Goal: Task Accomplishment & Management: Manage account settings

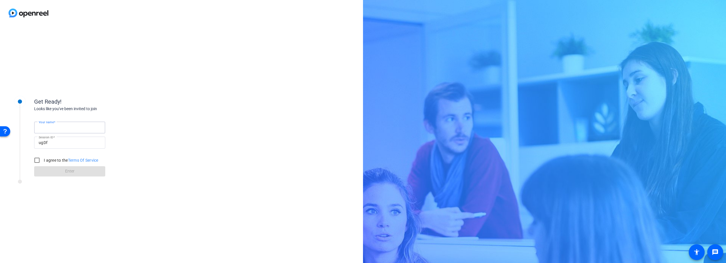
click at [67, 127] on input "Your name" at bounding box center [70, 127] width 62 height 7
type input "[PERSON_NAME]"
click at [39, 161] on input "I agree to the Terms Of Service" at bounding box center [36, 159] width 11 height 11
checkbox input "true"
click at [72, 171] on span "Enter" at bounding box center [69, 171] width 9 height 6
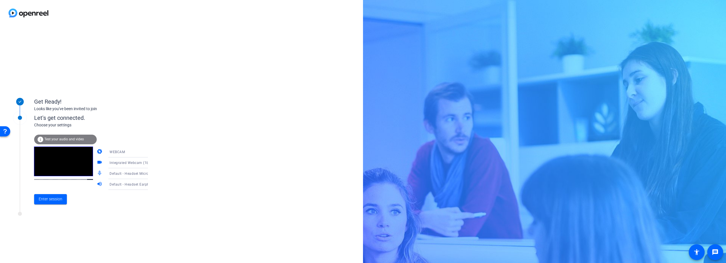
click at [150, 152] on icon at bounding box center [153, 151] width 7 height 7
click at [141, 152] on div at bounding box center [363, 131] width 726 height 263
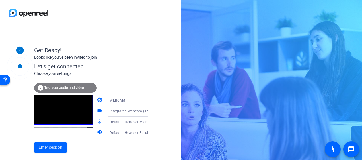
click at [124, 100] on div "WEBCAM" at bounding box center [130, 100] width 42 height 7
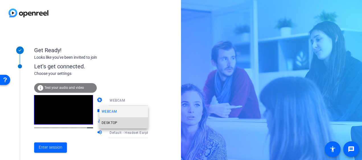
click at [114, 122] on span "DESKTOP" at bounding box center [109, 123] width 16 height 7
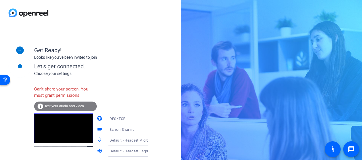
click at [135, 121] on div "DESKTOP" at bounding box center [130, 118] width 42 height 7
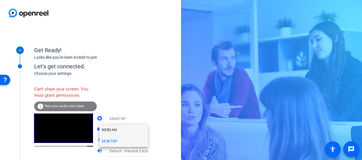
click at [114, 132] on span "WEBCAM" at bounding box center [108, 130] width 15 height 7
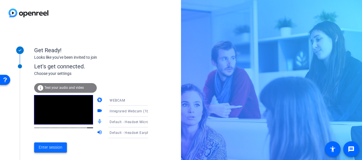
click at [44, 148] on span "Enter session" at bounding box center [51, 148] width 24 height 6
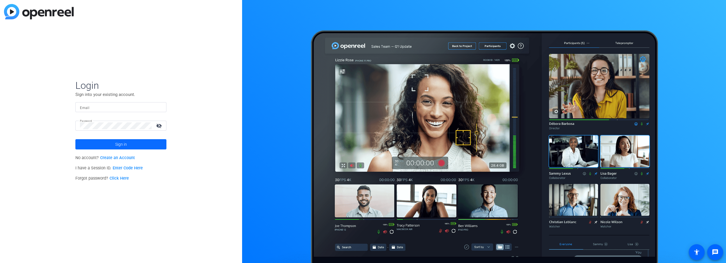
click at [126, 146] on span "Sign in" at bounding box center [121, 144] width 12 height 14
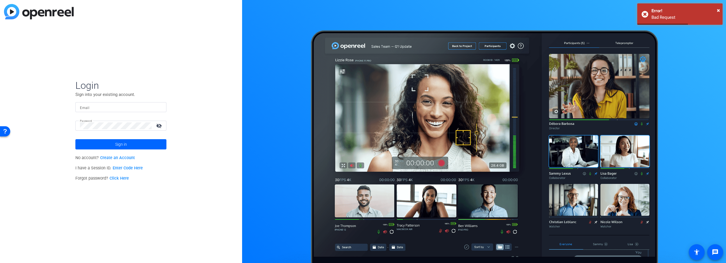
click at [102, 103] on div at bounding box center [121, 107] width 82 height 10
click at [101, 105] on input "Email" at bounding box center [121, 107] width 82 height 7
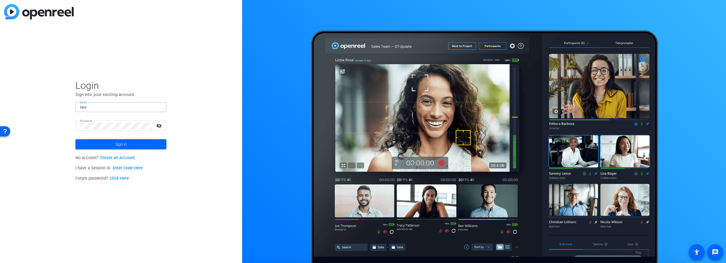
type input "laura.ellerker@erm.com"
click at [111, 143] on span at bounding box center [120, 144] width 91 height 14
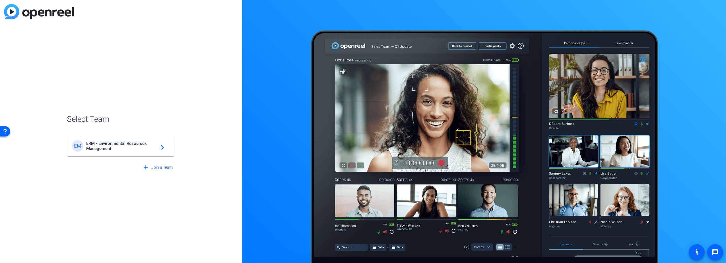
click at [120, 145] on span "ERM - Environmental Resources Management" at bounding box center [121, 146] width 71 height 10
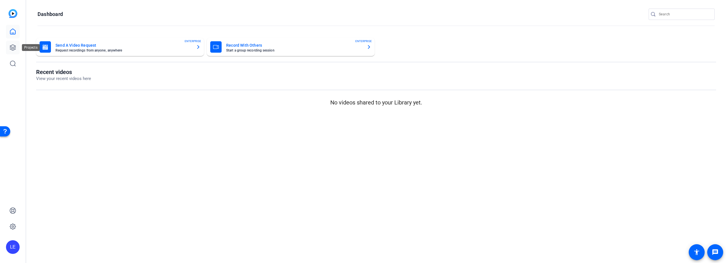
click at [10, 49] on icon at bounding box center [13, 48] width 6 height 6
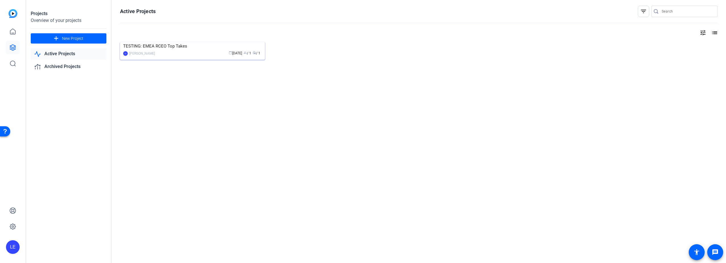
click at [170, 42] on img at bounding box center [192, 42] width 145 height 0
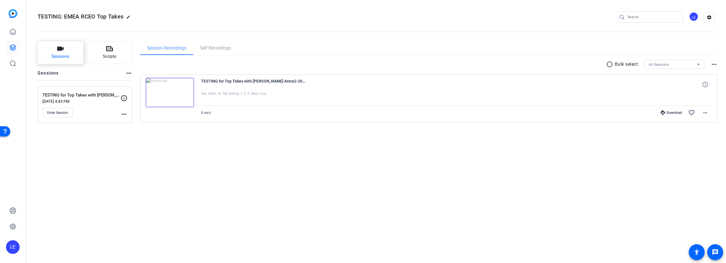
click at [58, 52] on icon "button" at bounding box center [60, 48] width 7 height 7
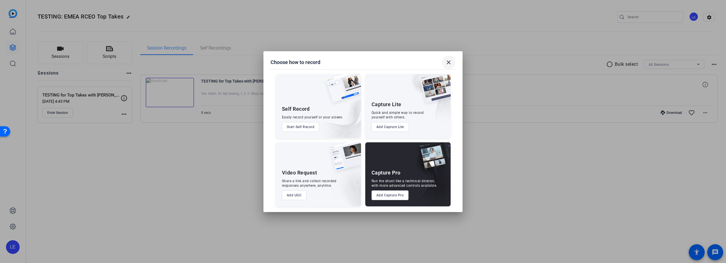
click at [448, 63] on mat-icon "close" at bounding box center [448, 62] width 7 height 7
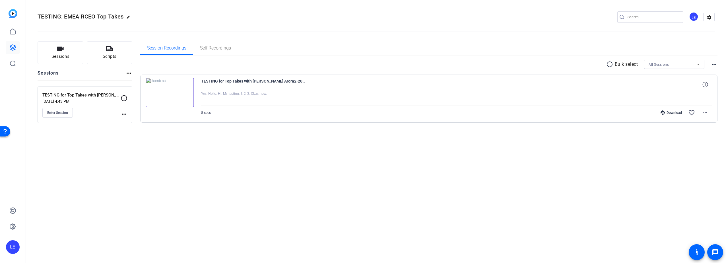
click at [125, 114] on mat-icon "more_horiz" at bounding box center [124, 114] width 7 height 7
click at [137, 123] on span "Edit Session" at bounding box center [138, 122] width 26 height 7
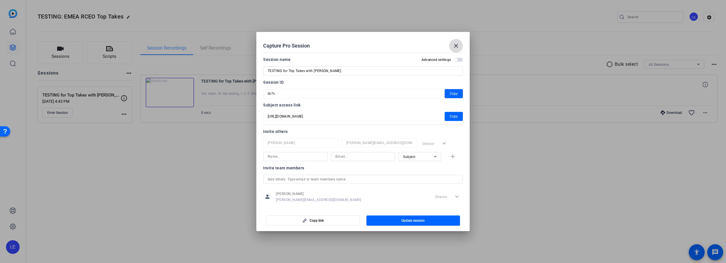
drag, startPoint x: 455, startPoint y: 44, endPoint x: 451, endPoint y: 42, distance: 5.1
click at [455, 45] on mat-icon "close" at bounding box center [455, 45] width 7 height 7
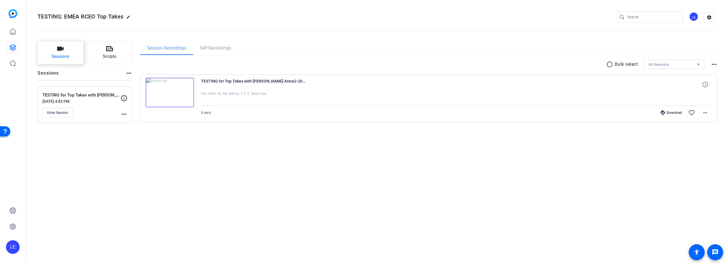
click at [65, 51] on button "Sessions" at bounding box center [61, 52] width 46 height 23
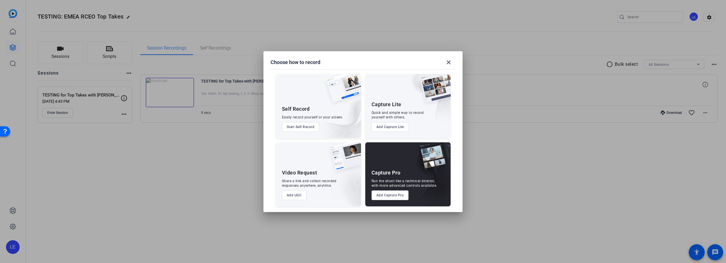
click at [386, 196] on button "Add Capture Pro" at bounding box center [389, 195] width 37 height 10
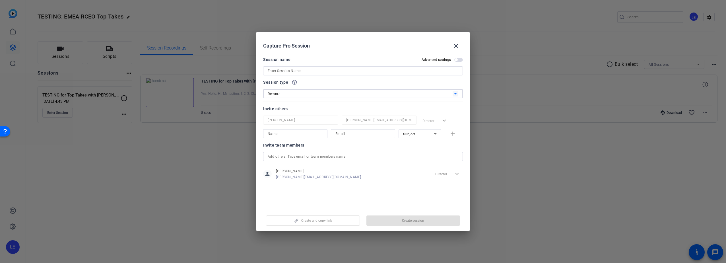
click at [297, 94] on div "Remote" at bounding box center [360, 93] width 185 height 7
click at [456, 46] on div at bounding box center [363, 131] width 726 height 263
click at [456, 46] on mat-icon "close" at bounding box center [455, 45] width 7 height 7
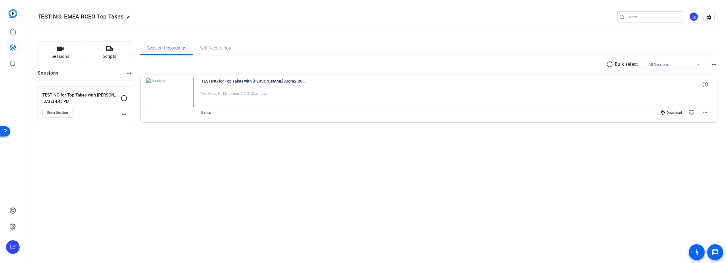
click at [124, 112] on mat-icon "more_horiz" at bounding box center [124, 114] width 7 height 7
click at [136, 124] on span "Edit Session" at bounding box center [138, 122] width 26 height 7
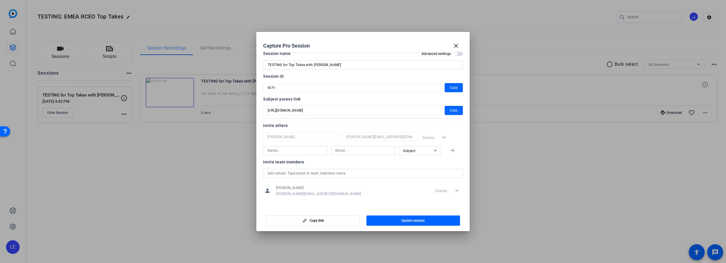
scroll to position [7, 0]
click at [455, 45] on mat-icon "close" at bounding box center [455, 45] width 7 height 7
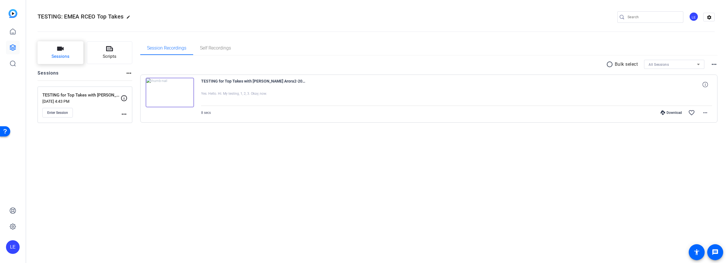
click at [58, 51] on icon "button" at bounding box center [60, 48] width 7 height 7
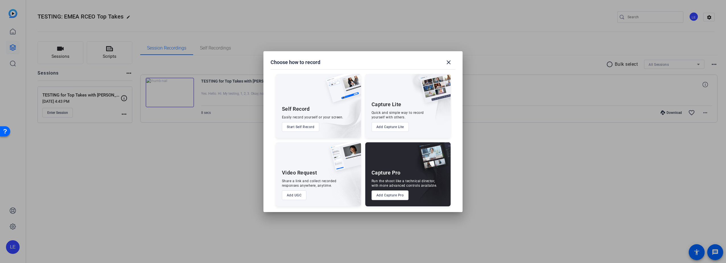
click at [391, 195] on button "Add Capture Pro" at bounding box center [389, 195] width 37 height 10
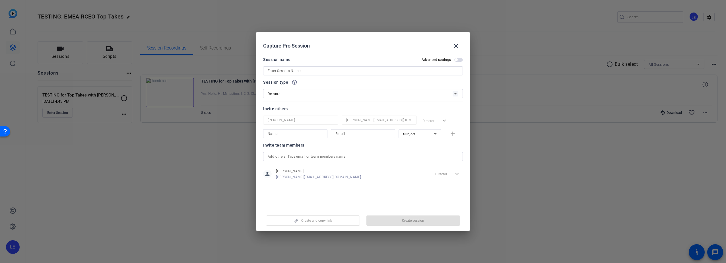
click at [286, 72] on input at bounding box center [363, 70] width 190 height 7
type input "Testing with Sam"
click at [298, 94] on div "Remote" at bounding box center [360, 93] width 185 height 7
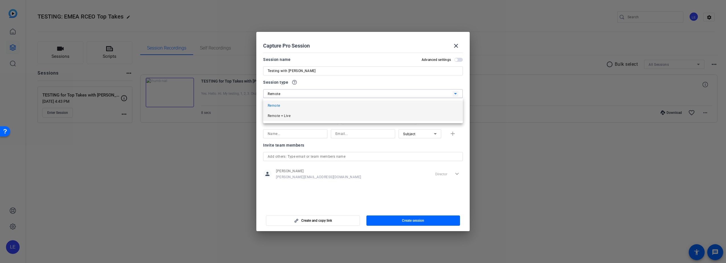
click at [298, 118] on mat-option "Remote + Live" at bounding box center [363, 116] width 200 height 10
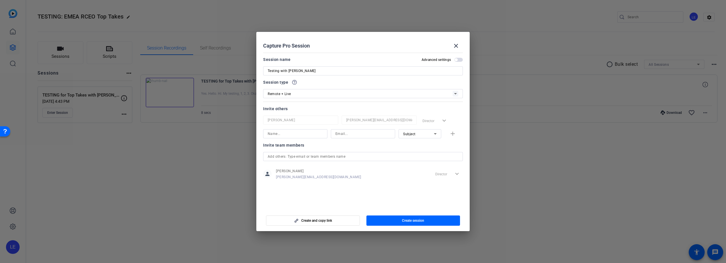
click at [292, 130] on div at bounding box center [295, 133] width 55 height 9
click at [291, 134] on input at bounding box center [295, 133] width 55 height 7
type input "Samantha Bouzan"
type input "samantha.bouzan@erm.com"
click at [411, 221] on span "Create session" at bounding box center [413, 220] width 22 height 5
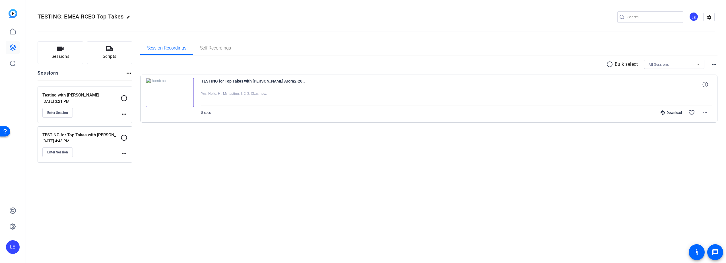
click at [124, 112] on mat-icon "more_horiz" at bounding box center [124, 114] width 7 height 7
click at [65, 102] on div at bounding box center [363, 131] width 726 height 263
click at [60, 112] on span "Enter Session" at bounding box center [57, 112] width 21 height 5
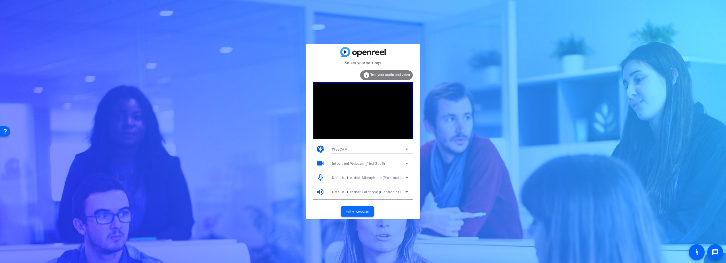
click at [360, 210] on span "Enter session" at bounding box center [357, 211] width 24 height 6
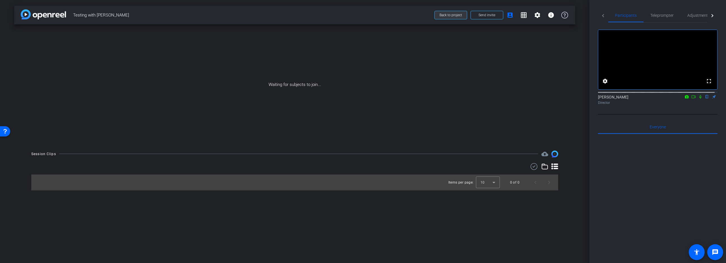
click at [458, 15] on span "Back to project" at bounding box center [450, 15] width 22 height 4
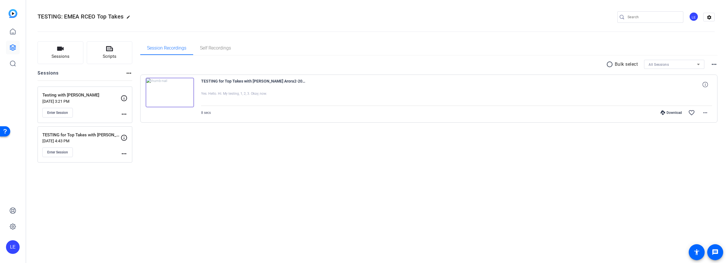
click at [125, 148] on div "more_horiz" at bounding box center [124, 145] width 7 height 23
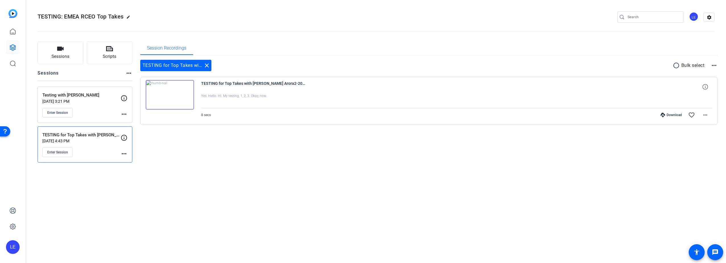
click at [126, 154] on mat-icon "more_horiz" at bounding box center [124, 153] width 7 height 7
click at [144, 161] on span "Edit Session" at bounding box center [138, 162] width 26 height 7
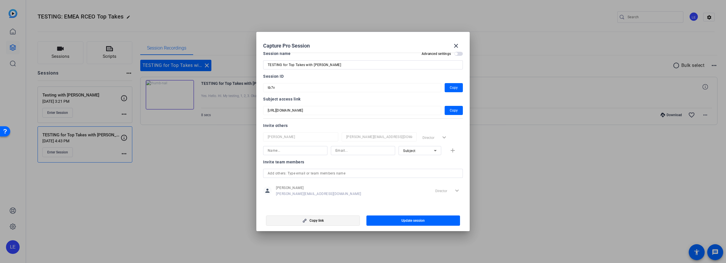
scroll to position [7, 0]
click at [453, 109] on span "Copy" at bounding box center [453, 108] width 8 height 7
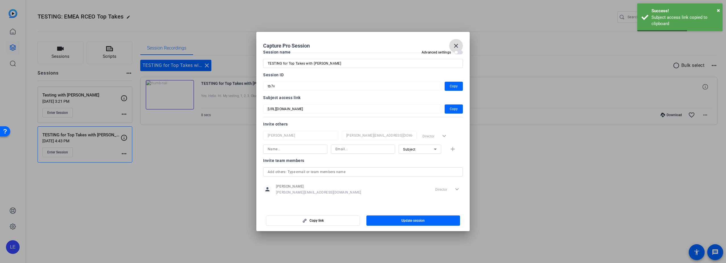
click at [456, 45] on mat-icon "close" at bounding box center [455, 45] width 7 height 7
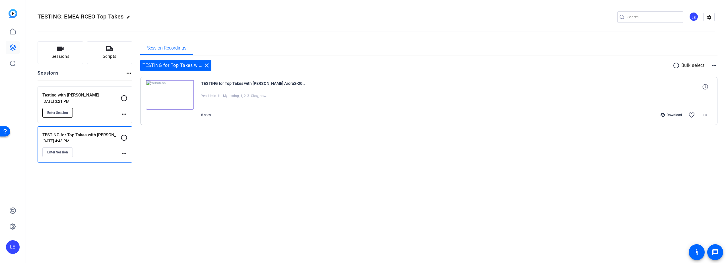
click at [62, 112] on span "Enter Session" at bounding box center [57, 112] width 21 height 5
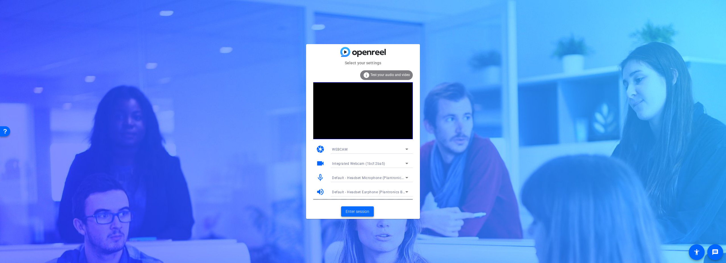
click at [358, 209] on span "Enter session" at bounding box center [357, 211] width 24 height 6
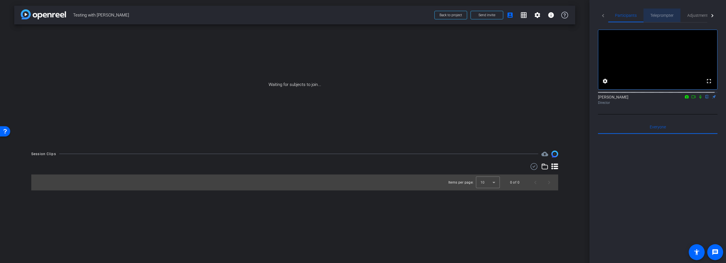
click at [657, 14] on span "Teleprompter" at bounding box center [661, 15] width 23 height 4
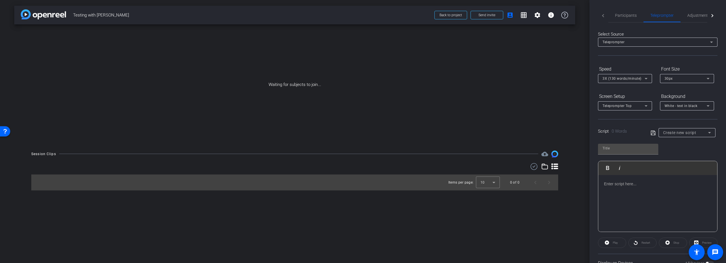
click at [633, 43] on div "Teleprompter" at bounding box center [655, 41] width 107 height 7
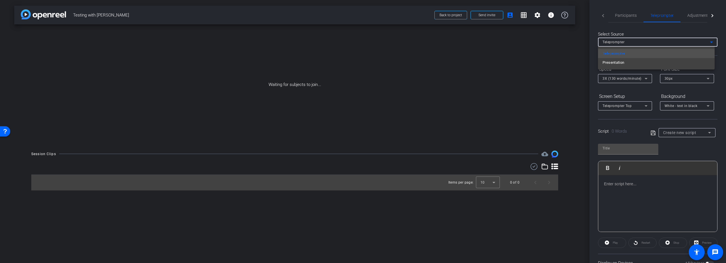
click at [633, 43] on div at bounding box center [363, 131] width 726 height 263
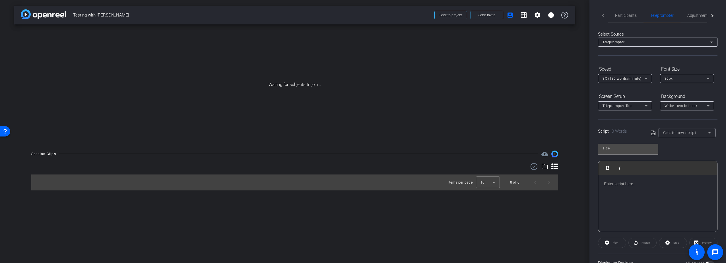
click at [674, 133] on span "Create new script" at bounding box center [679, 132] width 33 height 5
click at [672, 151] on mat-option "Test" at bounding box center [684, 152] width 55 height 9
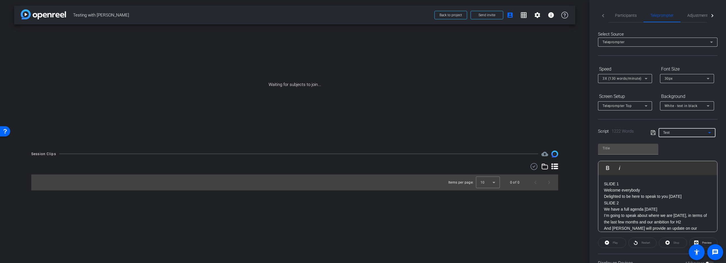
type input "Test"
click at [622, 186] on p "SLIDE 1" at bounding box center [657, 184] width 107 height 6
click at [625, 80] on span "3X (130 words/minute)" at bounding box center [621, 78] width 39 height 4
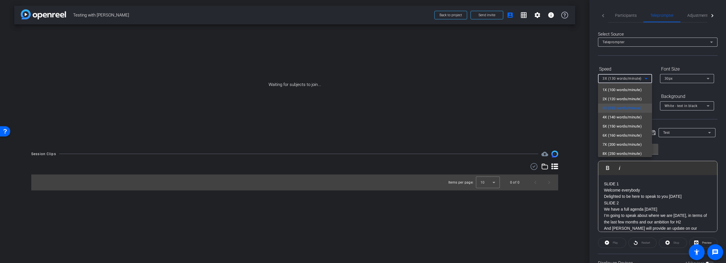
click at [625, 80] on div at bounding box center [363, 131] width 726 height 263
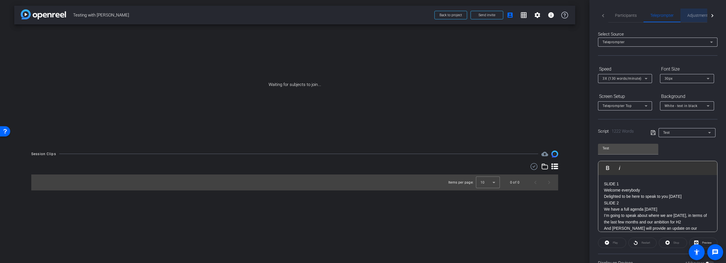
click at [697, 13] on span "Adjustments" at bounding box center [698, 15] width 22 height 4
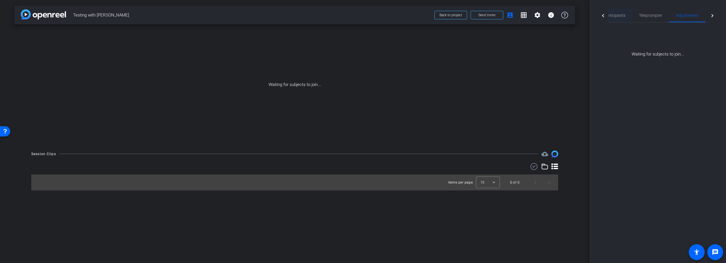
click at [614, 16] on span "Participants" at bounding box center [614, 15] width 22 height 4
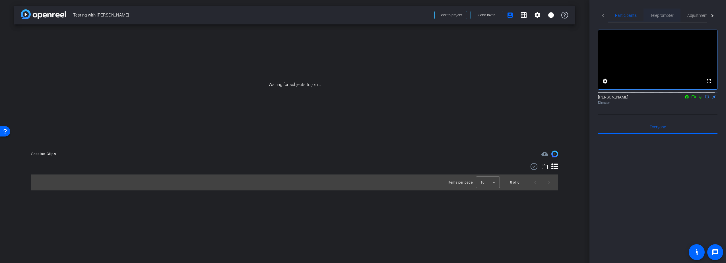
click at [664, 15] on span "Teleprompter" at bounding box center [661, 15] width 23 height 4
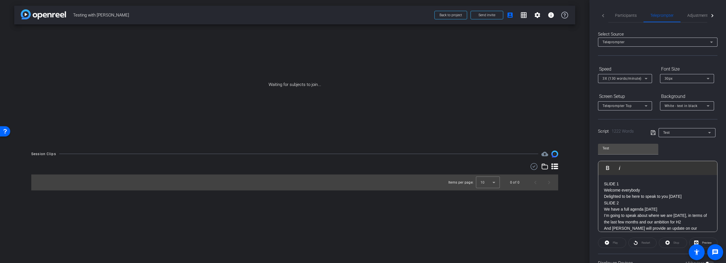
click at [614, 242] on div "Play" at bounding box center [612, 242] width 28 height 10
click at [609, 243] on div "Play" at bounding box center [612, 242] width 28 height 10
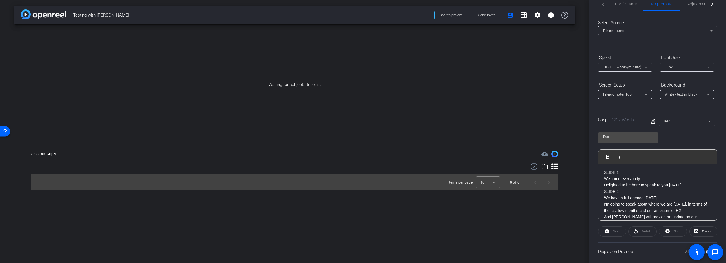
scroll to position [17, 0]
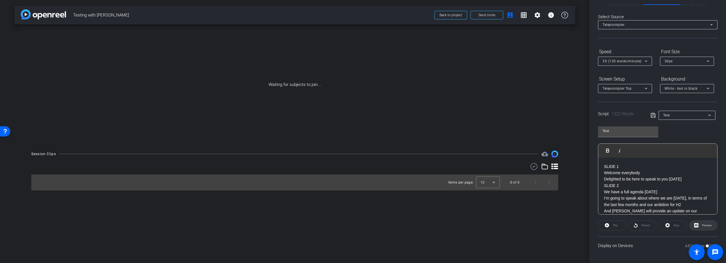
click at [702, 226] on span "Preview" at bounding box center [707, 224] width 10 height 3
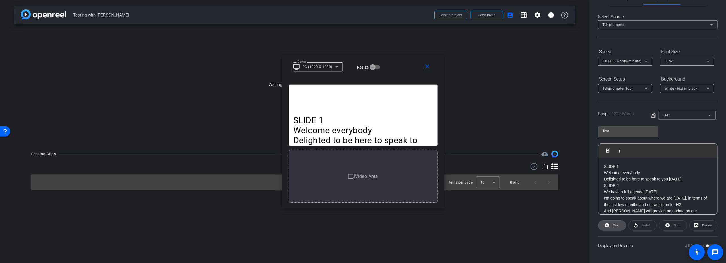
click at [607, 225] on icon at bounding box center [606, 225] width 4 height 4
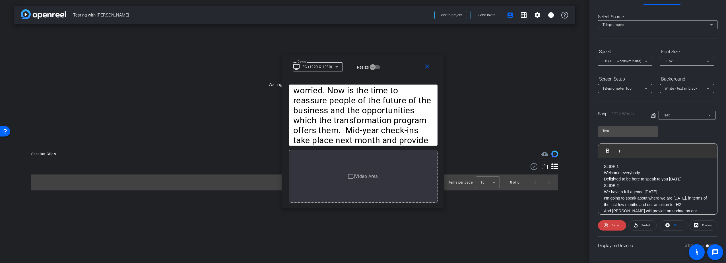
click at [607, 225] on span at bounding box center [612, 225] width 28 height 14
click at [624, 167] on p "SLIDE 1" at bounding box center [657, 166] width 107 height 6
drag, startPoint x: 626, startPoint y: 166, endPoint x: 596, endPoint y: 166, distance: 29.6
click at [596, 166] on div "Participants Teleprompter Adjustments Live settings Laura Ellerker flip Directo…" at bounding box center [657, 131] width 136 height 263
drag, startPoint x: 625, startPoint y: 184, endPoint x: 599, endPoint y: 185, distance: 25.3
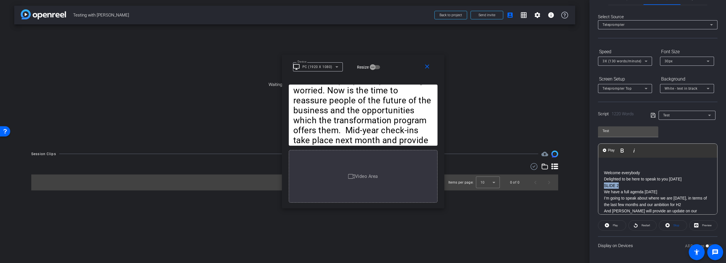
click at [606, 224] on icon at bounding box center [606, 224] width 4 height 7
click at [606, 224] on icon at bounding box center [605, 224] width 4 height 7
click at [644, 223] on span "Restart" at bounding box center [645, 225] width 10 height 8
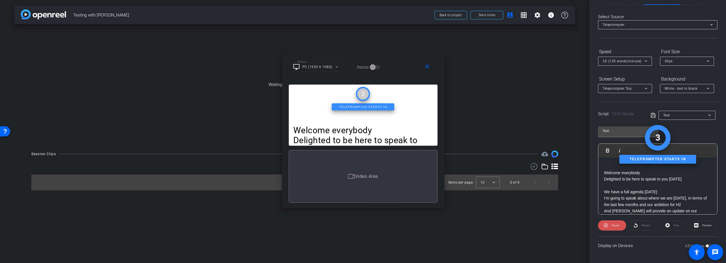
click at [612, 225] on span "Pause" at bounding box center [615, 224] width 8 height 3
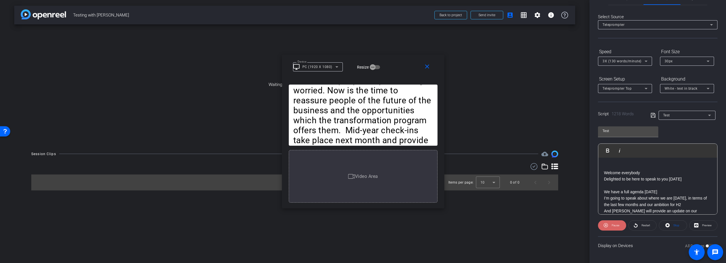
click at [614, 225] on span "Pause" at bounding box center [615, 224] width 8 height 3
click at [624, 186] on p at bounding box center [657, 185] width 107 height 6
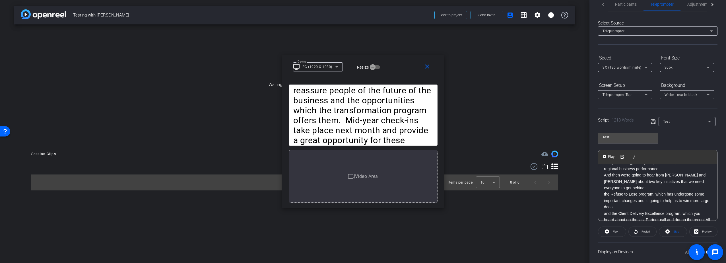
scroll to position [0, 0]
click at [637, 232] on span at bounding box center [642, 232] width 28 height 14
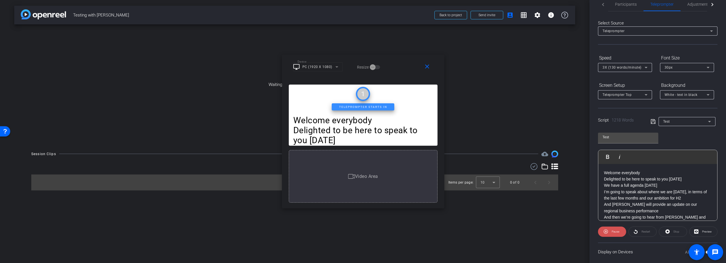
click at [613, 231] on span "Pause" at bounding box center [615, 231] width 8 height 3
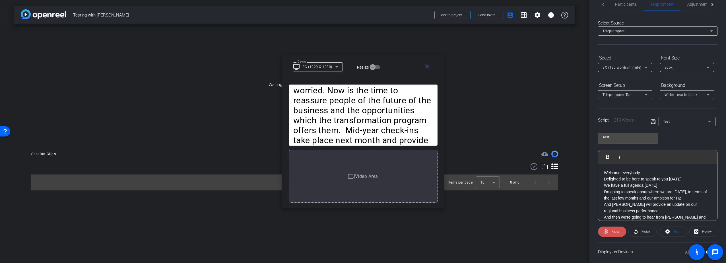
click at [613, 231] on span "Pause" at bounding box center [615, 231] width 8 height 3
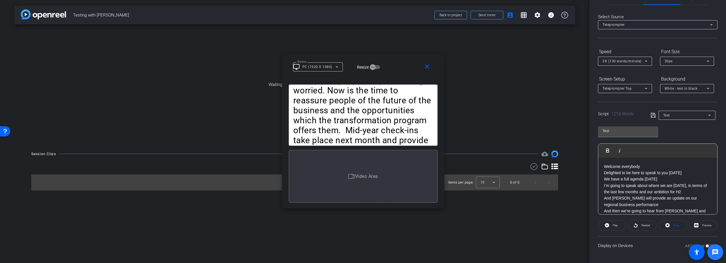
click at [707, 245] on span at bounding box center [715, 252] width 16 height 16
click at [703, 245] on openreel-root "menu arrow_forward_ios keyboard_return Close forward_to_inbox Send invite accou…" at bounding box center [363, 131] width 726 height 263
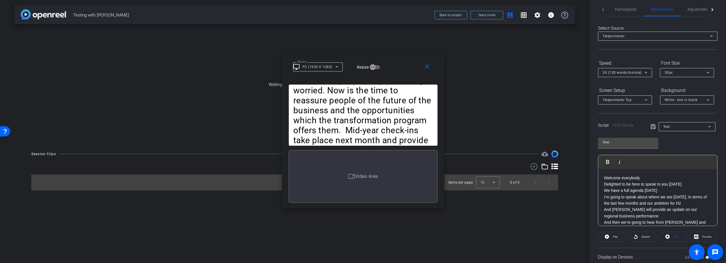
scroll to position [0, 0]
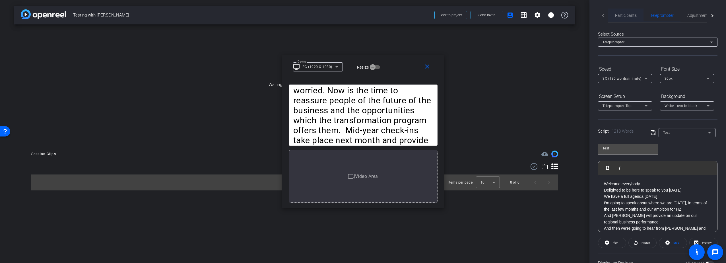
click at [631, 15] on span "Participants" at bounding box center [626, 15] width 22 height 4
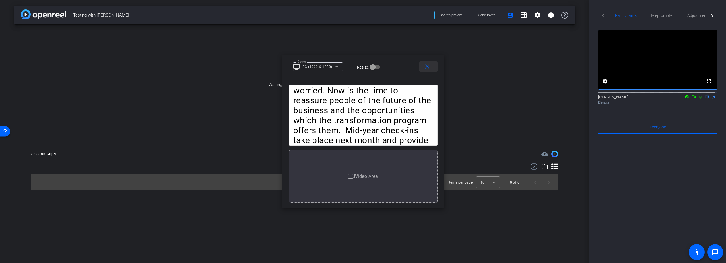
click at [426, 67] on mat-icon "close" at bounding box center [426, 66] width 7 height 7
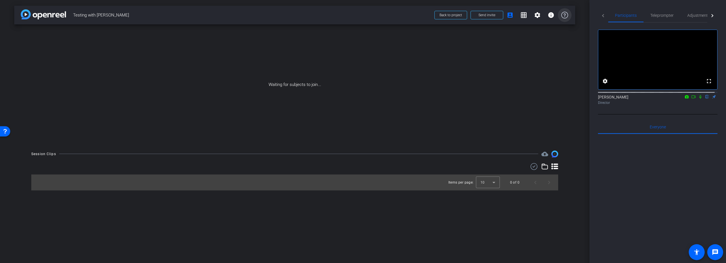
click at [564, 15] on icon at bounding box center [564, 15] width 7 height 7
click at [509, 15] on mat-icon "account_box" at bounding box center [509, 15] width 7 height 7
click at [525, 13] on mat-icon "grid_on" at bounding box center [523, 15] width 7 height 7
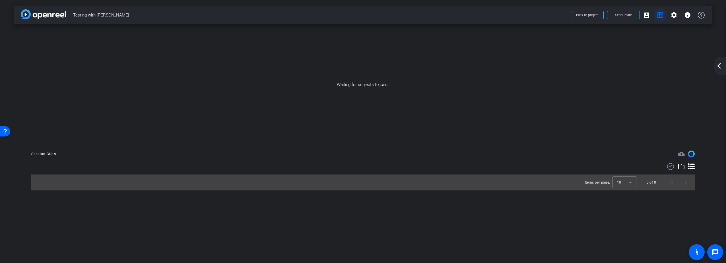
click at [660, 17] on mat-icon "grid_on" at bounding box center [659, 15] width 7 height 7
click at [718, 66] on mat-icon "arrow_back_ios_new" at bounding box center [718, 65] width 7 height 7
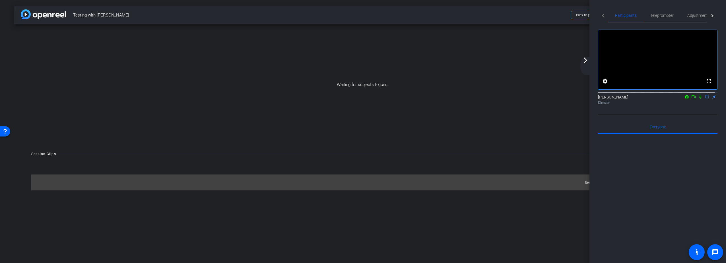
click at [603, 17] on mat-tab-header "Participants Teleprompter Adjustments Live" at bounding box center [657, 16] width 119 height 14
click at [583, 60] on mat-icon "arrow_forward_ios" at bounding box center [585, 60] width 7 height 7
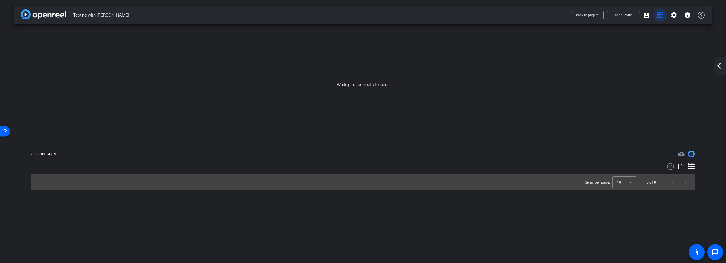
click at [658, 17] on mat-icon "grid_on" at bounding box center [659, 15] width 7 height 7
click at [648, 14] on mat-icon "account_box" at bounding box center [646, 15] width 7 height 7
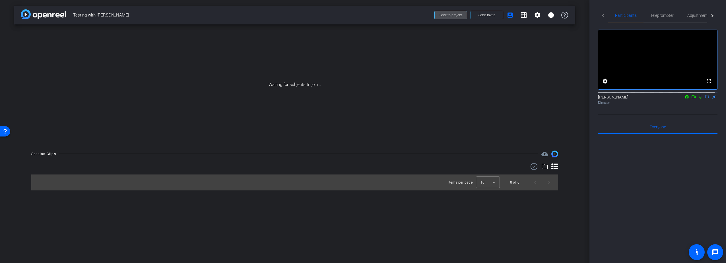
click at [447, 16] on span "Back to project" at bounding box center [450, 15] width 22 height 4
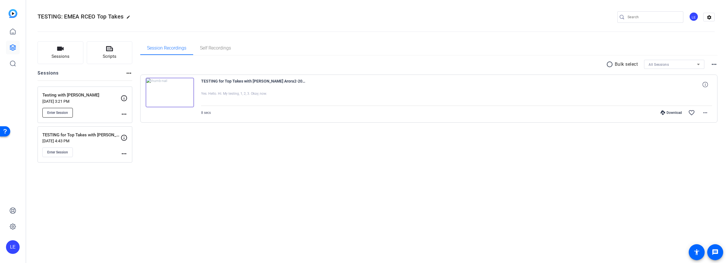
click at [68, 110] on span "Enter Session" at bounding box center [57, 112] width 21 height 5
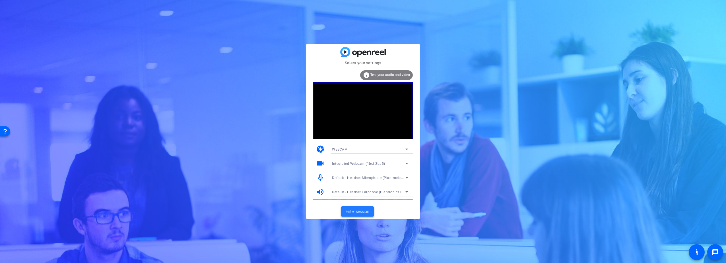
click at [364, 211] on span "Enter session" at bounding box center [357, 211] width 24 height 6
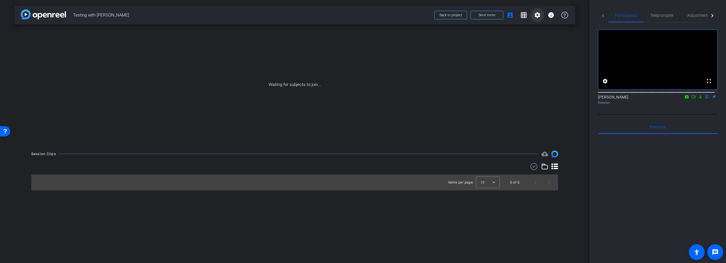
click at [533, 17] on span at bounding box center [537, 15] width 14 height 14
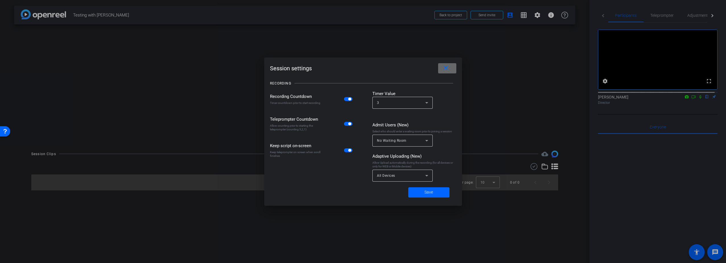
click at [440, 67] on span at bounding box center [447, 68] width 18 height 14
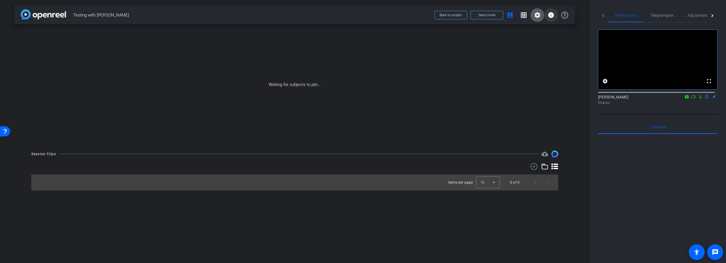
click at [551, 16] on mat-icon "info" at bounding box center [550, 15] width 7 height 7
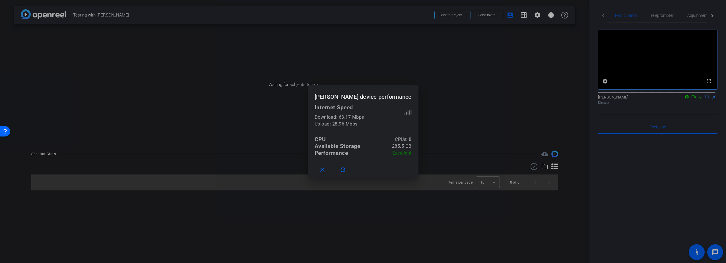
click at [558, 64] on div at bounding box center [363, 131] width 726 height 263
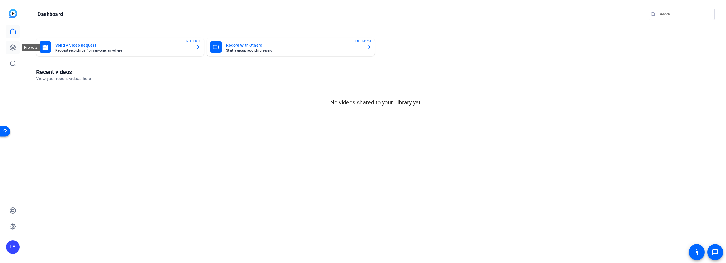
click at [14, 47] on icon at bounding box center [13, 48] width 6 height 6
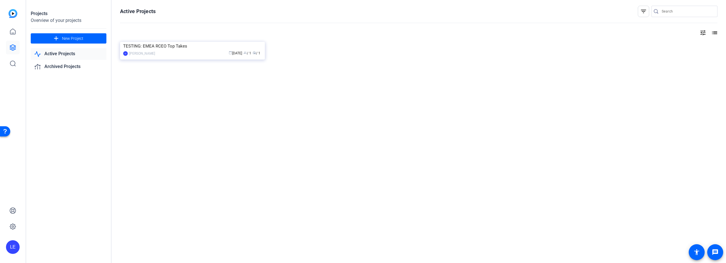
click at [48, 55] on link "Active Projects" at bounding box center [69, 54] width 76 height 12
click at [49, 54] on link "Active Projects" at bounding box center [69, 54] width 76 height 12
click at [67, 54] on link "Active Projects" at bounding box center [69, 54] width 76 height 12
click at [187, 42] on img at bounding box center [192, 42] width 145 height 0
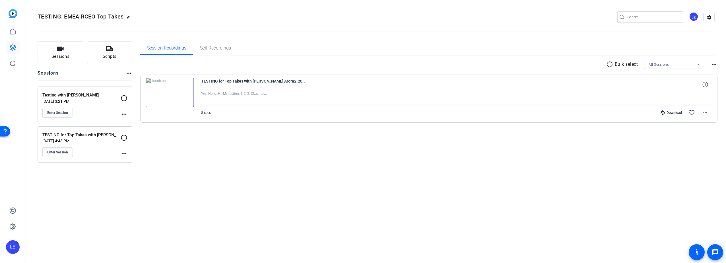
click at [124, 113] on mat-icon "more_horiz" at bounding box center [124, 114] width 7 height 7
click at [123, 153] on div at bounding box center [363, 131] width 726 height 263
click at [125, 153] on mat-icon "more_horiz" at bounding box center [124, 153] width 7 height 7
click at [134, 160] on span "Edit Session" at bounding box center [138, 162] width 26 height 7
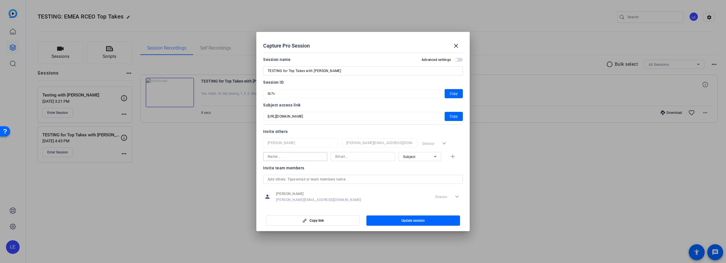
click at [295, 157] on input at bounding box center [295, 156] width 55 height 7
type input "[PERSON_NAME]"
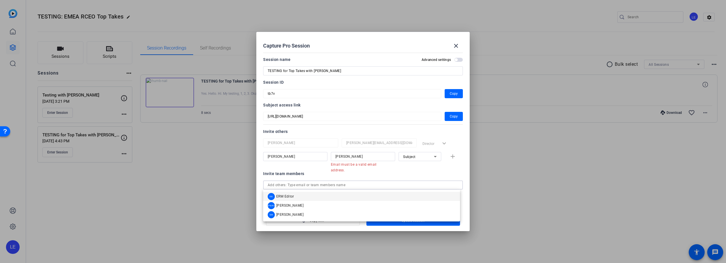
click at [302, 179] on div "Invite team members person [PERSON_NAME] [PERSON_NAME][EMAIL_ADDRESS][DOMAIN_NA…" at bounding box center [363, 192] width 200 height 45
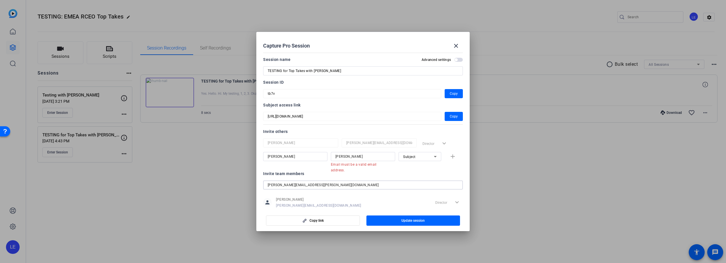
click at [322, 185] on input "[PERSON_NAME][EMAIL_ADDRESS][PERSON_NAME][DOMAIN_NAME]" at bounding box center [363, 184] width 190 height 7
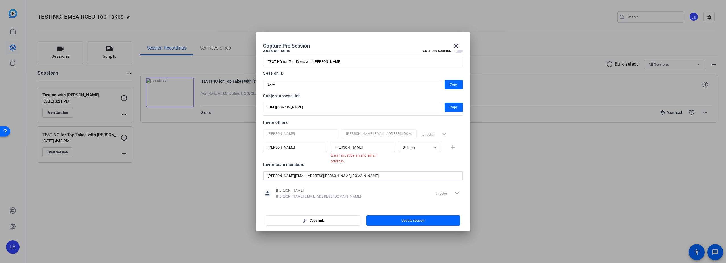
scroll to position [13, 0]
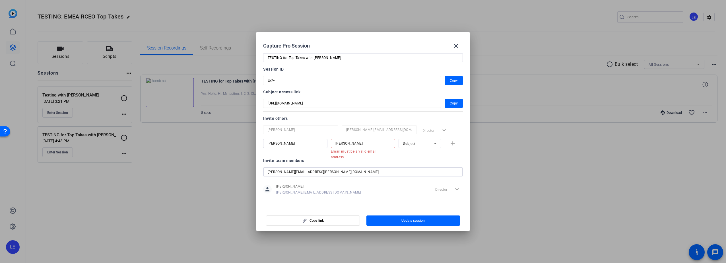
type input "[PERSON_NAME][EMAIL_ADDRESS][PERSON_NAME][DOMAIN_NAME]"
click at [364, 144] on input "[PERSON_NAME]" at bounding box center [362, 143] width 55 height 7
click at [286, 144] on input "[PERSON_NAME]" at bounding box center [295, 143] width 55 height 7
drag, startPoint x: 286, startPoint y: 144, endPoint x: 246, endPoint y: 146, distance: 39.9
click at [246, 146] on div "Capture Pro Session close Session name Advanced settings TESTING for Top Takes …" at bounding box center [363, 131] width 726 height 263
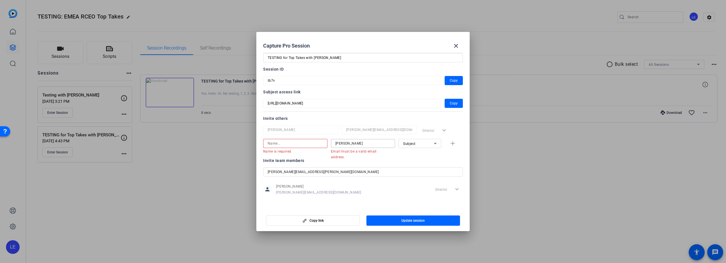
drag, startPoint x: 360, startPoint y: 143, endPoint x: 315, endPoint y: 141, distance: 44.7
click at [315, 141] on div "Name is required [PERSON_NAME] Email must be a valid email address. Subject add" at bounding box center [363, 146] width 200 height 15
drag, startPoint x: 318, startPoint y: 174, endPoint x: 253, endPoint y: 172, distance: 64.3
click at [254, 172] on div "Capture Pro Session close Session name Advanced settings TESTING for Top Takes …" at bounding box center [363, 131] width 726 height 263
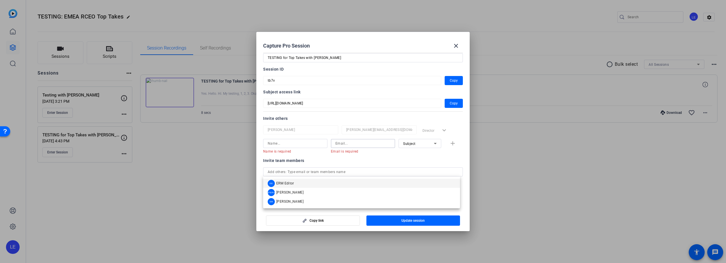
drag, startPoint x: 342, startPoint y: 143, endPoint x: 333, endPoint y: 146, distance: 9.6
click at [342, 143] on input at bounding box center [362, 143] width 55 height 7
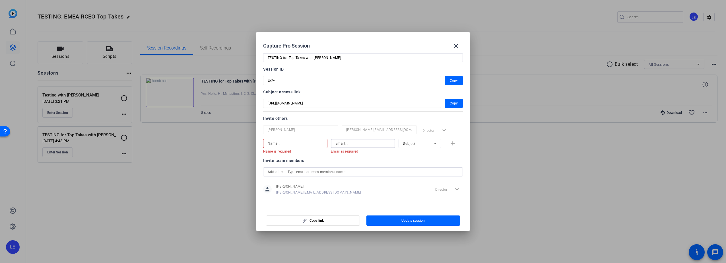
paste input "[PERSON_NAME][EMAIL_ADDRESS][PERSON_NAME][DOMAIN_NAME]"
type input "[PERSON_NAME][EMAIL_ADDRESS][PERSON_NAME][DOMAIN_NAME]"
click at [297, 147] on div at bounding box center [295, 143] width 55 height 9
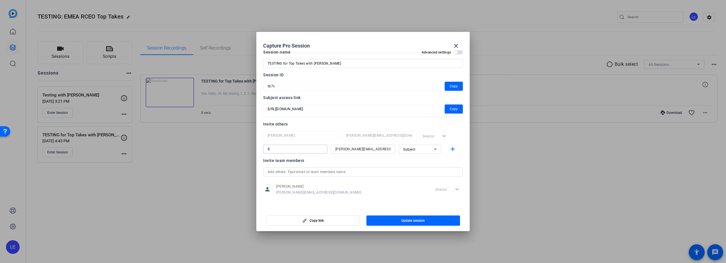
scroll to position [7, 0]
type input "[PERSON_NAME]"
click at [408, 221] on span "Update session" at bounding box center [412, 220] width 23 height 5
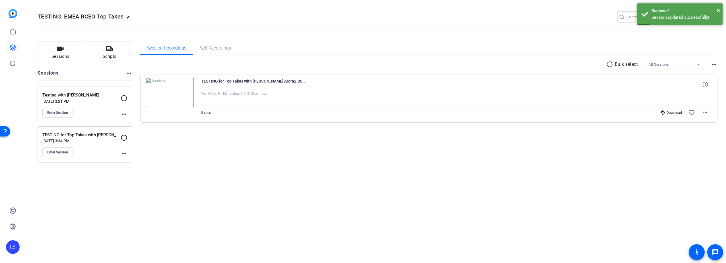
click at [81, 136] on p "TESTING for Top Takes with [PERSON_NAME]" at bounding box center [81, 135] width 78 height 7
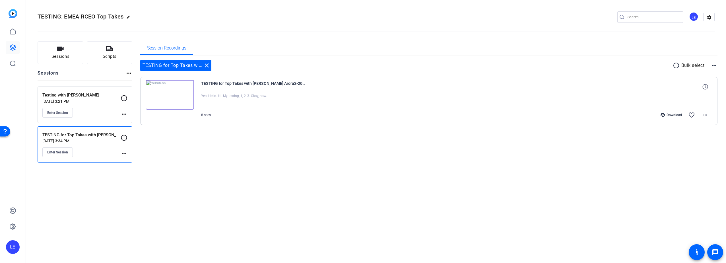
click at [122, 152] on mat-icon "more_horiz" at bounding box center [124, 153] width 7 height 7
click at [131, 160] on span "Edit Session" at bounding box center [138, 162] width 26 height 7
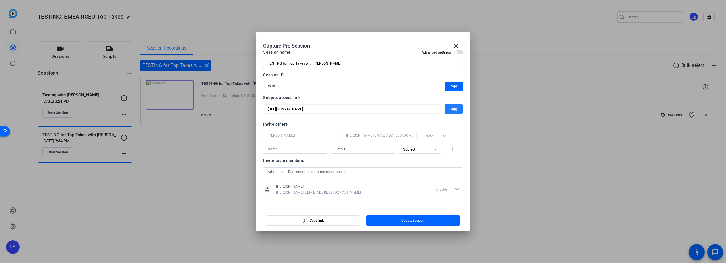
click at [449, 109] on span "Copy" at bounding box center [453, 108] width 8 height 7
click at [455, 44] on mat-icon "close" at bounding box center [455, 45] width 7 height 7
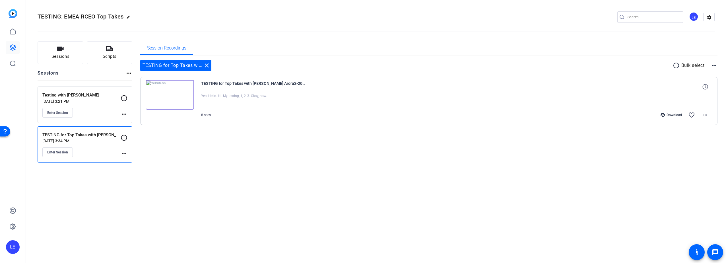
click at [75, 134] on p "TESTING for Top Takes with [PERSON_NAME]" at bounding box center [81, 135] width 78 height 7
click at [61, 149] on button "Enter Session" at bounding box center [57, 152] width 30 height 10
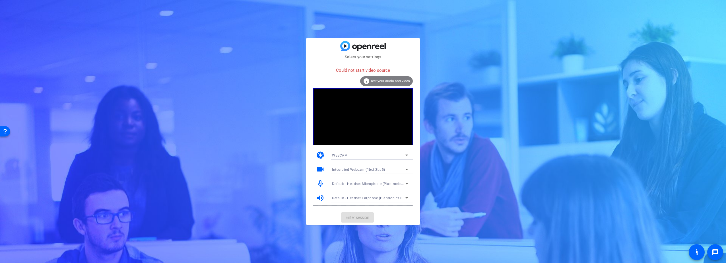
click at [367, 156] on div "WEBCAM" at bounding box center [368, 155] width 73 height 7
click at [351, 175] on mat-option "DESKTOP" at bounding box center [369, 175] width 85 height 9
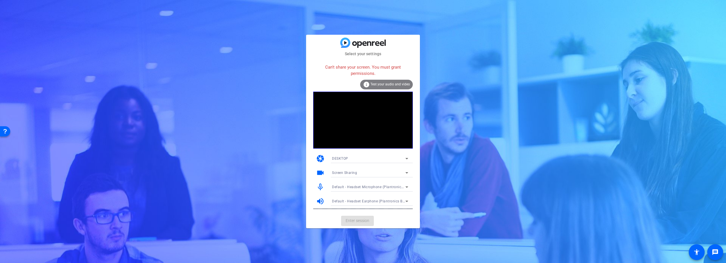
click at [358, 157] on div "DESKTOP" at bounding box center [368, 158] width 73 height 7
click at [349, 170] on mat-option "WEBCAM" at bounding box center [369, 169] width 85 height 9
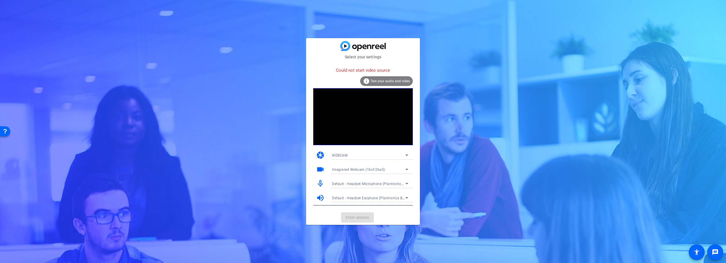
click at [362, 70] on div "Could not start video source" at bounding box center [363, 70] width 100 height 12
click at [384, 81] on span "Test your audio and video" at bounding box center [390, 81] width 40 height 4
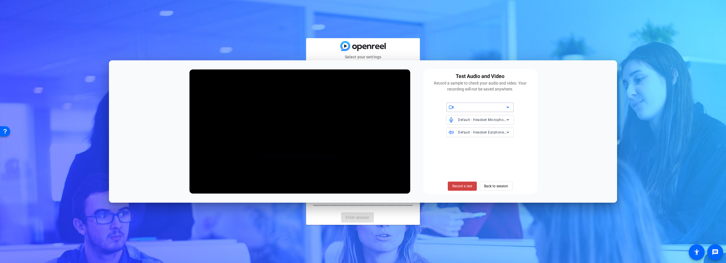
click at [475, 107] on div at bounding box center [482, 107] width 48 height 7
click at [475, 114] on mat-option "Integrated Webcam (1bcf:2ba5)" at bounding box center [479, 118] width 67 height 9
click at [492, 185] on span "Back to session" at bounding box center [496, 186] width 24 height 11
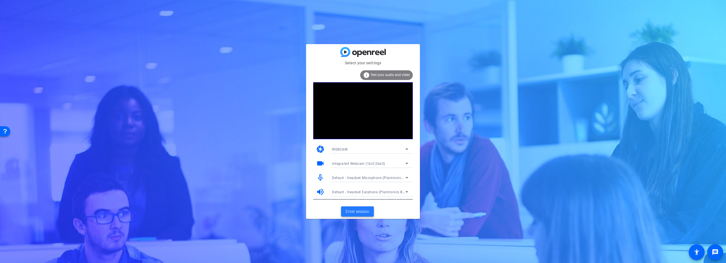
click at [357, 210] on span "Enter session" at bounding box center [357, 211] width 24 height 6
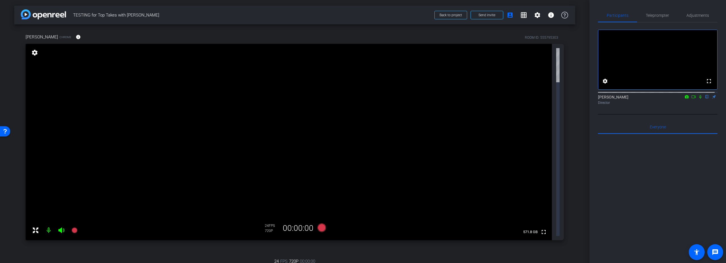
scroll to position [1, 0]
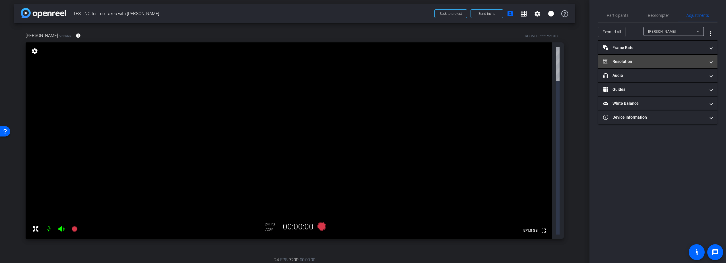
click at [631, 62] on mat-panel-title "Resolution" at bounding box center [654, 62] width 102 height 6
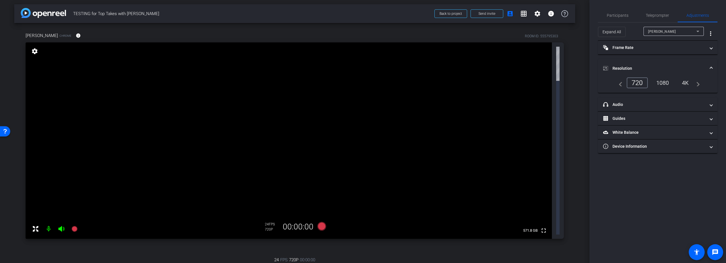
click at [629, 66] on mat-panel-title "Resolution" at bounding box center [654, 68] width 102 height 6
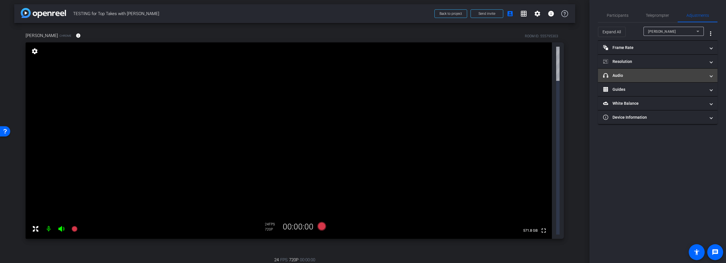
click at [627, 75] on mat-panel-title "headphone icon Audio" at bounding box center [654, 75] width 102 height 6
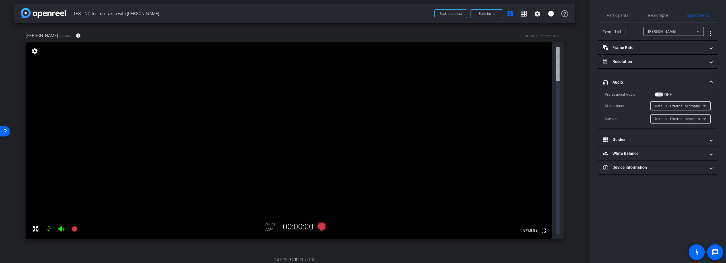
click at [616, 82] on mat-panel-title "headphone icon Audio" at bounding box center [654, 82] width 102 height 6
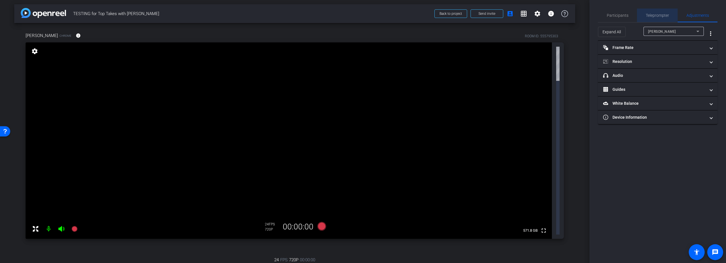
click at [652, 16] on span "Teleprompter" at bounding box center [656, 15] width 23 height 4
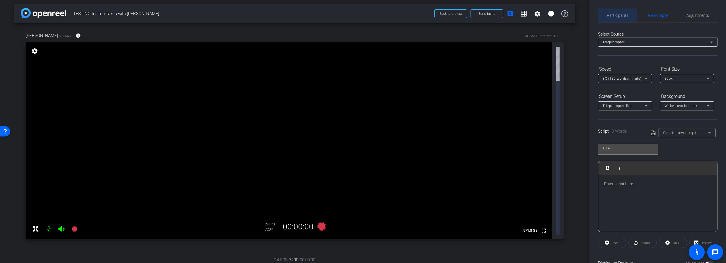
click at [617, 16] on span "Participants" at bounding box center [617, 15] width 22 height 4
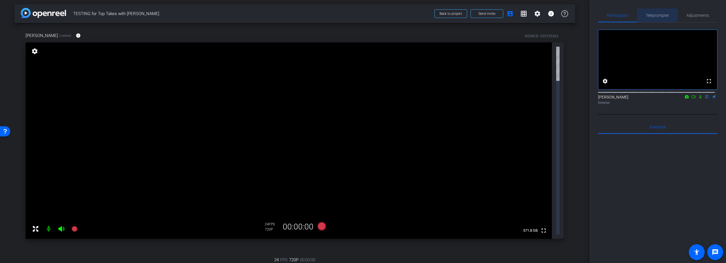
click at [651, 14] on span "Teleprompter" at bounding box center [656, 15] width 23 height 4
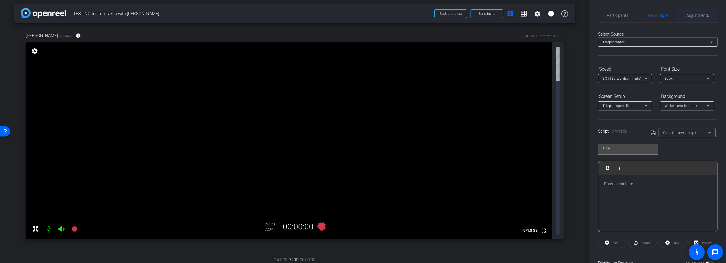
click at [698, 13] on span "Adjustments" at bounding box center [697, 15] width 22 height 4
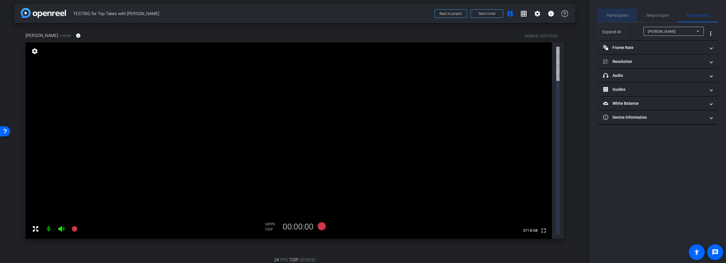
click at [622, 16] on span "Participants" at bounding box center [617, 15] width 22 height 4
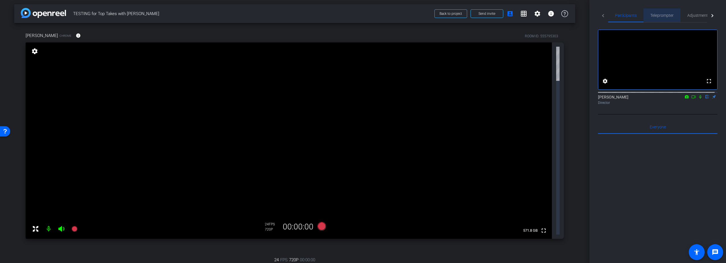
click at [657, 15] on span "Teleprompter" at bounding box center [661, 15] width 23 height 4
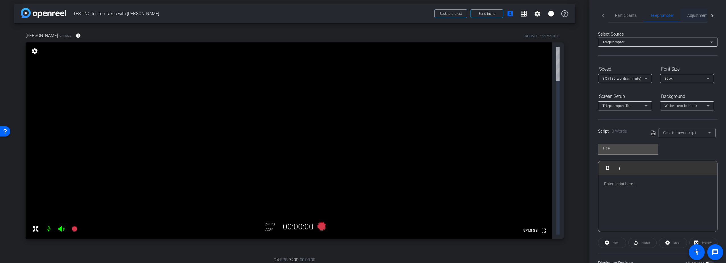
click at [694, 16] on span "Adjustments" at bounding box center [698, 15] width 22 height 4
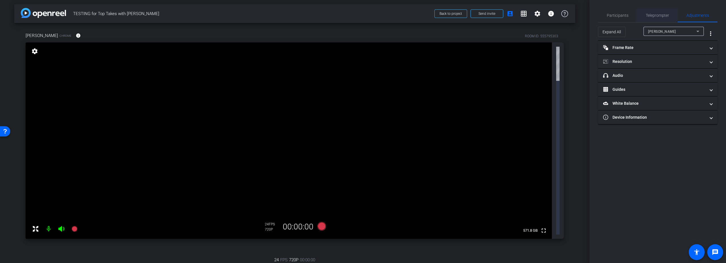
click at [661, 17] on span "Teleprompter" at bounding box center [656, 15] width 23 height 4
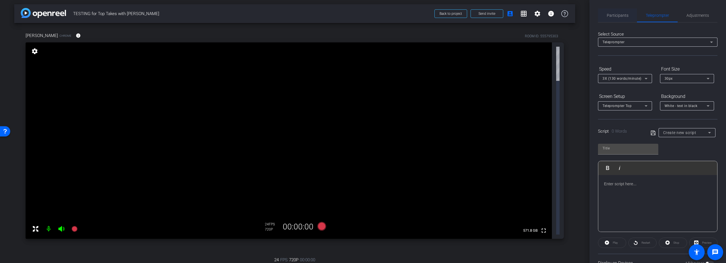
click at [623, 16] on span "Participants" at bounding box center [617, 15] width 22 height 4
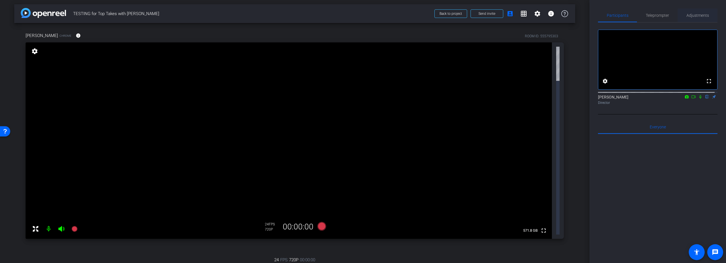
click at [695, 15] on span "Adjustments" at bounding box center [697, 15] width 22 height 4
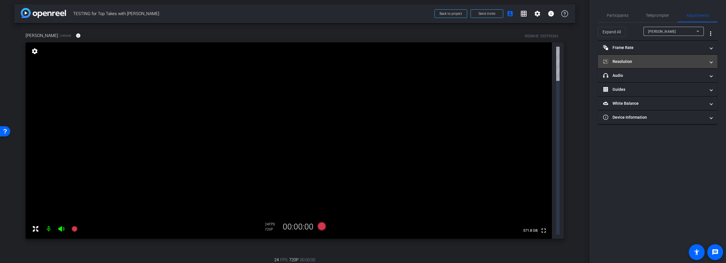
click at [628, 63] on mat-panel-title "Resolution" at bounding box center [654, 62] width 102 height 6
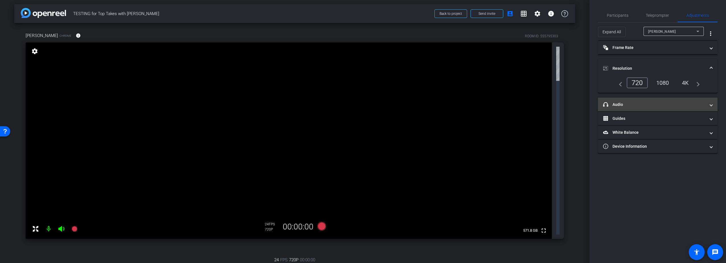
click at [616, 104] on mat-panel-title "headphone icon Audio" at bounding box center [654, 104] width 102 height 6
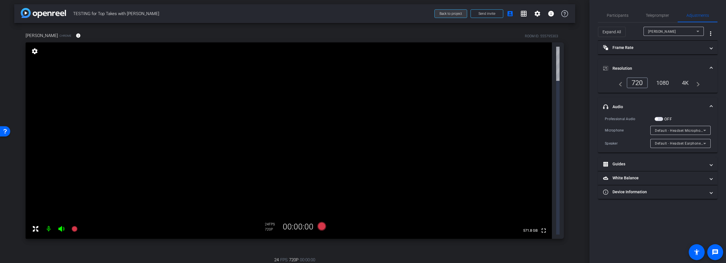
click at [449, 13] on span "Back to project" at bounding box center [450, 14] width 22 height 4
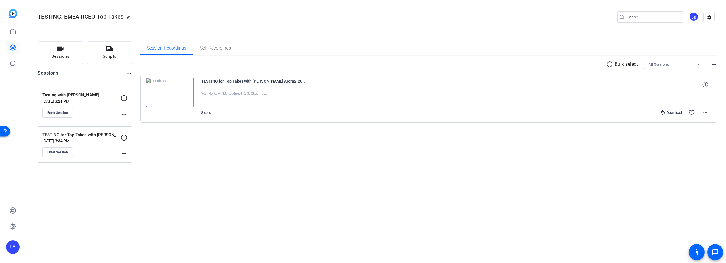
click at [122, 154] on mat-icon "more_horiz" at bounding box center [124, 153] width 7 height 7
click at [132, 161] on span "Edit Session" at bounding box center [138, 162] width 26 height 7
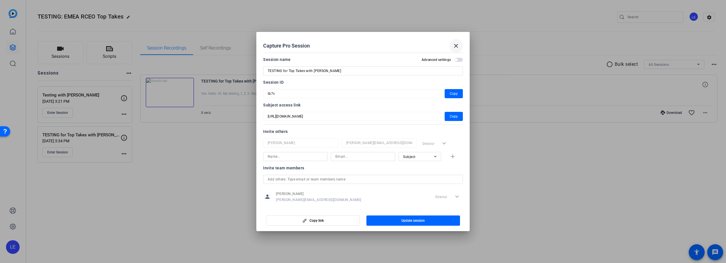
click at [455, 46] on mat-icon "close" at bounding box center [455, 45] width 7 height 7
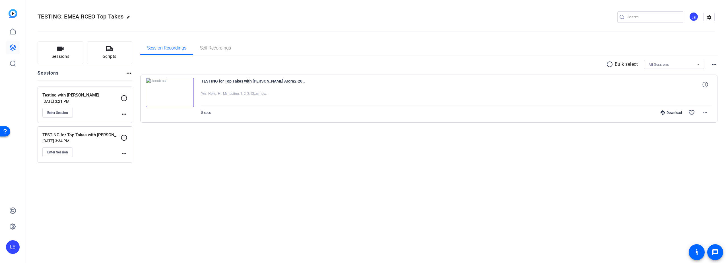
click at [122, 113] on mat-icon "more_horiz" at bounding box center [124, 114] width 7 height 7
click at [130, 125] on span "Edit Session" at bounding box center [138, 122] width 26 height 7
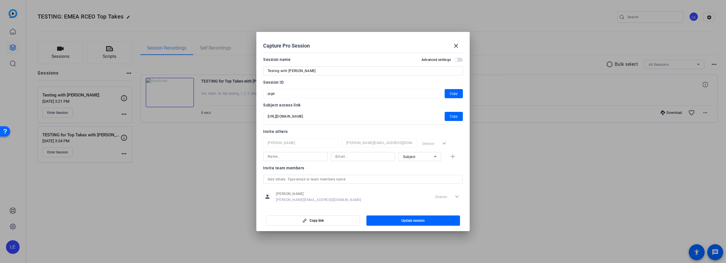
click at [344, 155] on input at bounding box center [362, 156] width 55 height 7
type input "[PERSON_NAME][EMAIL_ADDRESS][PERSON_NAME][DOMAIN_NAME]"
click at [297, 155] on input at bounding box center [295, 156] width 55 height 7
type input "b"
type input "[PERSON_NAME]"
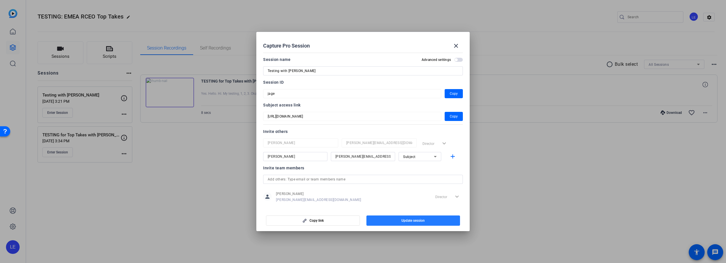
click at [415, 221] on span "Update session" at bounding box center [412, 220] width 23 height 5
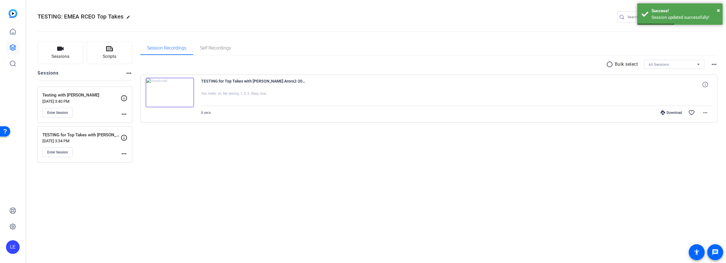
click at [125, 113] on mat-icon "more_horiz" at bounding box center [124, 114] width 7 height 7
click at [131, 121] on span "Edit Session" at bounding box center [138, 122] width 26 height 7
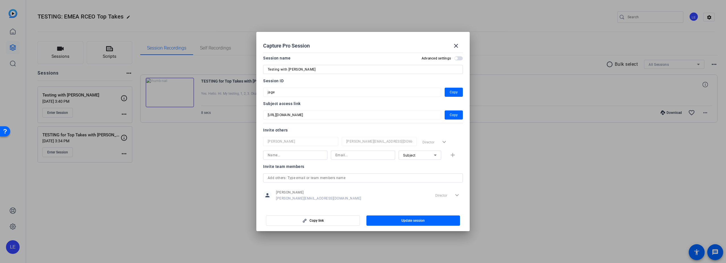
scroll to position [0, 0]
click at [452, 115] on span "Copy" at bounding box center [453, 116] width 8 height 7
click at [457, 45] on mat-icon "close" at bounding box center [455, 45] width 7 height 7
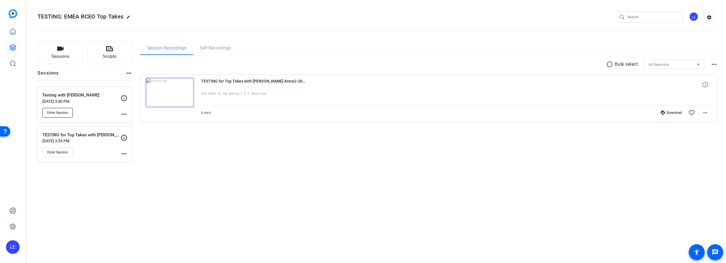
click at [58, 114] on span "Enter Session" at bounding box center [57, 112] width 21 height 5
click at [61, 113] on span "Enter Session" at bounding box center [57, 112] width 21 height 5
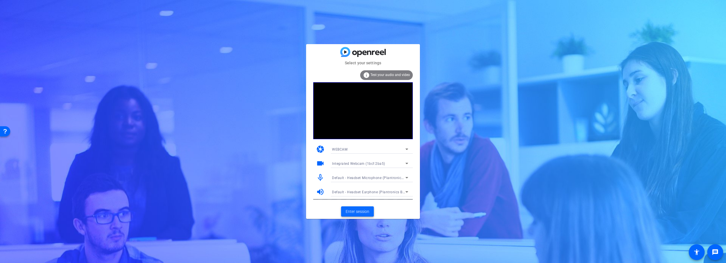
click at [360, 212] on span "Enter session" at bounding box center [357, 211] width 24 height 6
click at [358, 210] on span "Enter session" at bounding box center [357, 211] width 24 height 6
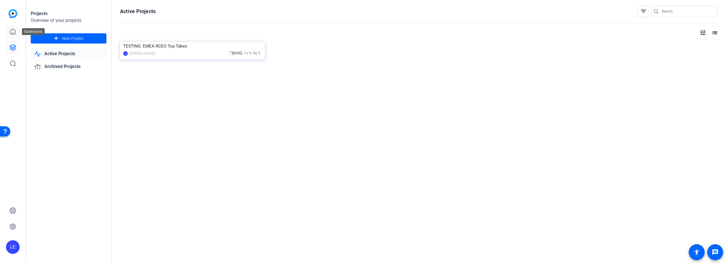
click at [13, 34] on icon at bounding box center [12, 31] width 7 height 7
